Goal: Task Accomplishment & Management: Use online tool/utility

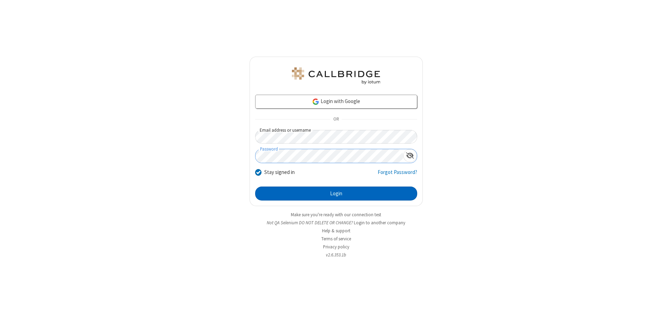
click at [336, 194] on button "Login" at bounding box center [336, 194] width 162 height 14
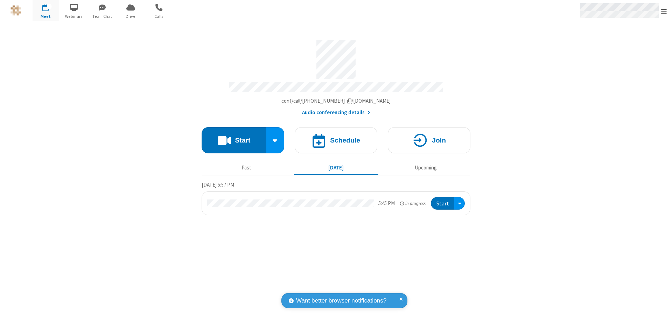
click at [664, 11] on span "Open menu" at bounding box center [664, 11] width 6 height 7
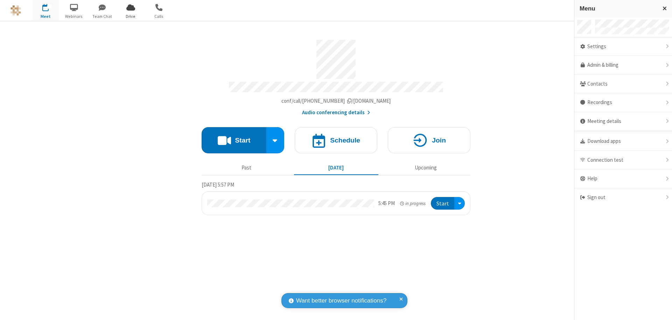
click at [130, 16] on span "Drive" at bounding box center [131, 16] width 26 height 6
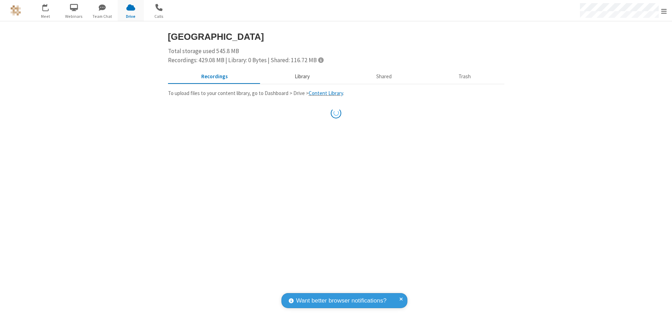
click at [298, 77] on button "Library" at bounding box center [302, 76] width 82 height 13
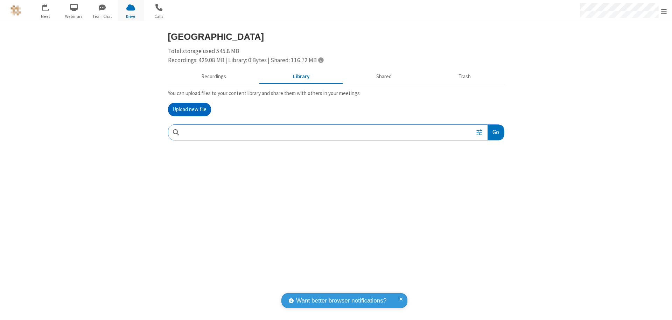
click at [189, 109] on button "Upload new file" at bounding box center [189, 110] width 43 height 14
click at [489, 178] on span "Move to trash" at bounding box center [489, 178] width 5 height 6
